Goal: Navigation & Orientation: Go to known website

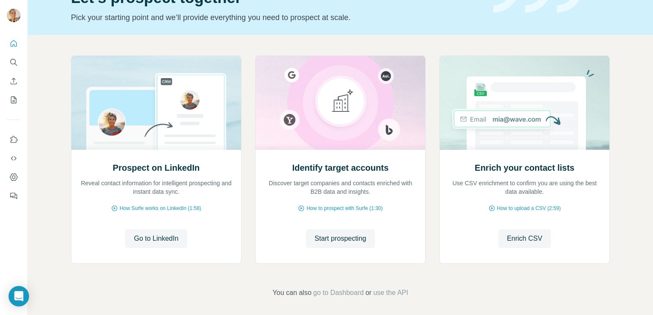
scroll to position [33, 0]
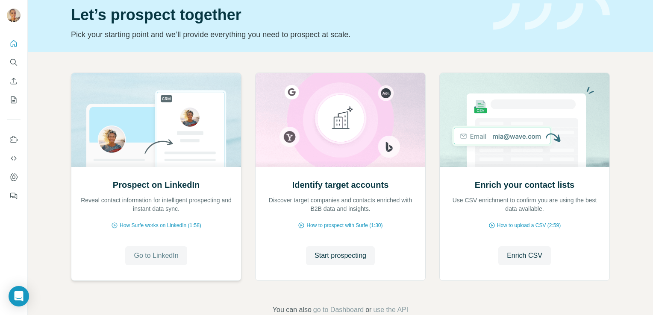
click at [140, 256] on span "Go to LinkedIn" at bounding box center [156, 256] width 44 height 10
click at [14, 96] on icon "My lists" at bounding box center [13, 100] width 9 height 9
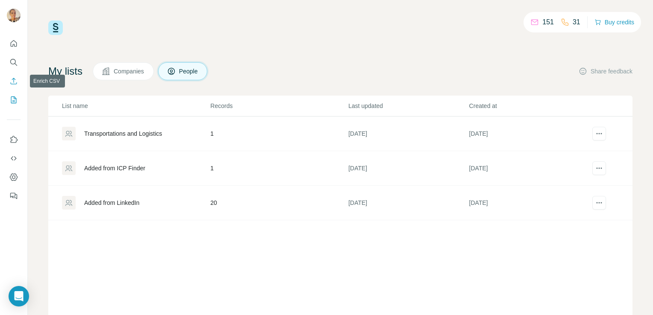
click at [18, 83] on button "Enrich CSV" at bounding box center [14, 81] width 14 height 15
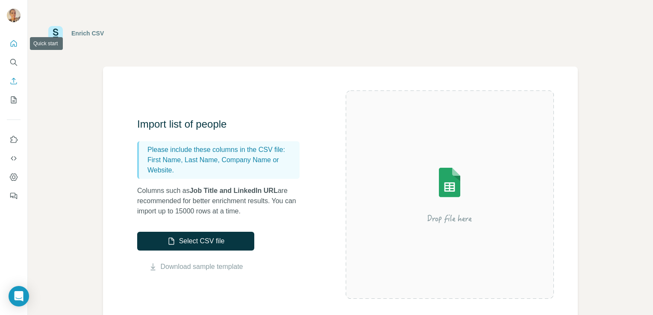
click at [17, 44] on icon "Quick start" at bounding box center [13, 43] width 9 height 9
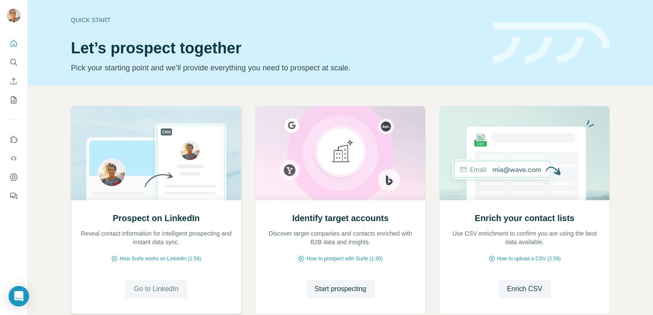
click at [150, 292] on span "Go to LinkedIn" at bounding box center [156, 289] width 44 height 10
click at [168, 286] on span "Go to LinkedIn" at bounding box center [156, 289] width 44 height 10
